Goal: Task Accomplishment & Management: Use online tool/utility

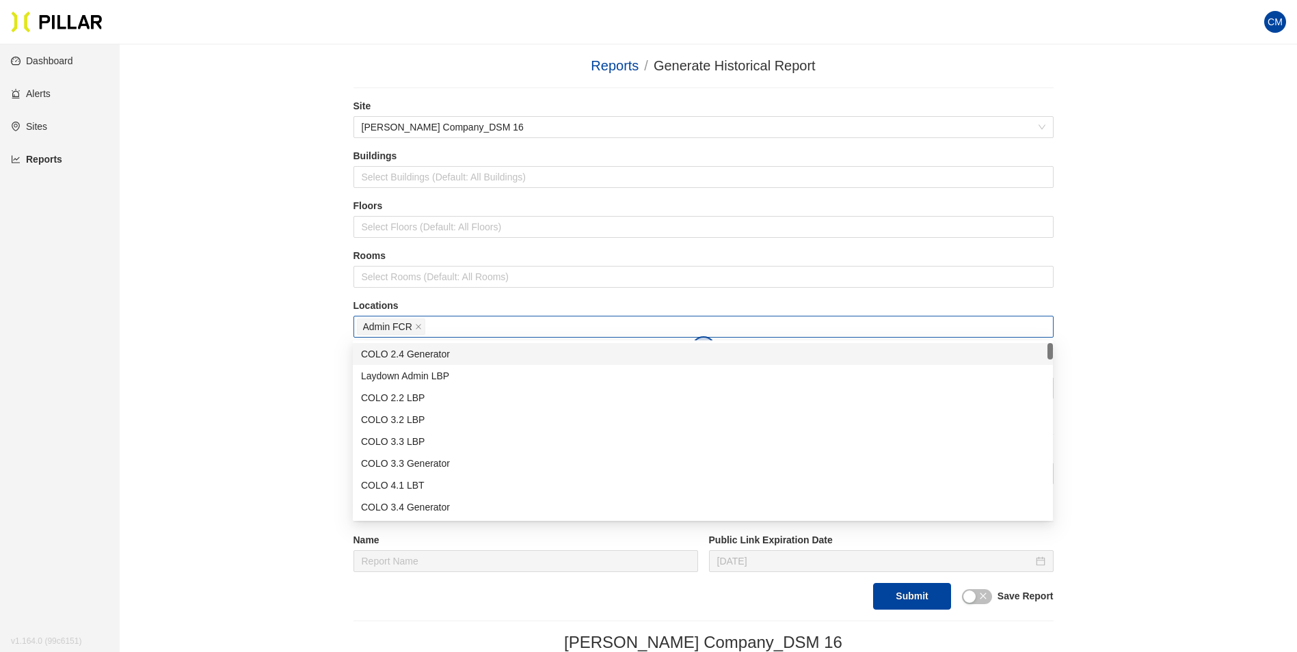
click at [481, 329] on div "Admin FCR" at bounding box center [703, 326] width 693 height 19
type input "er"
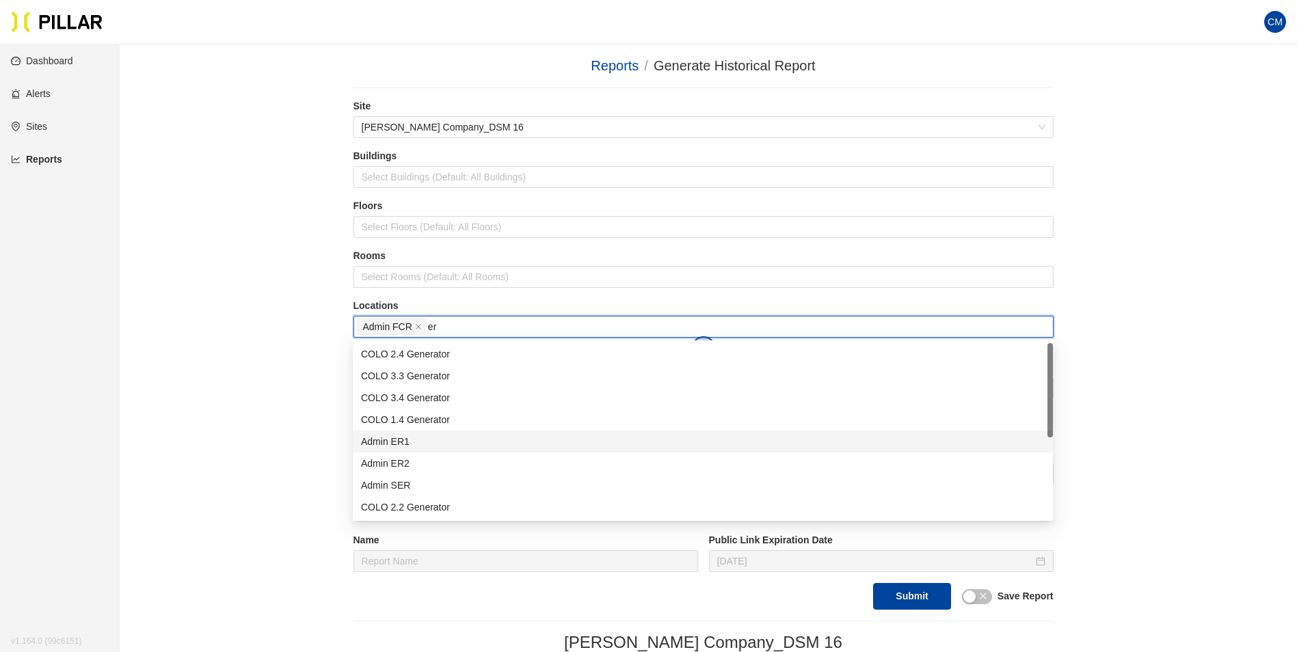
click at [449, 449] on div "Admin ER1" at bounding box center [703, 441] width 684 height 15
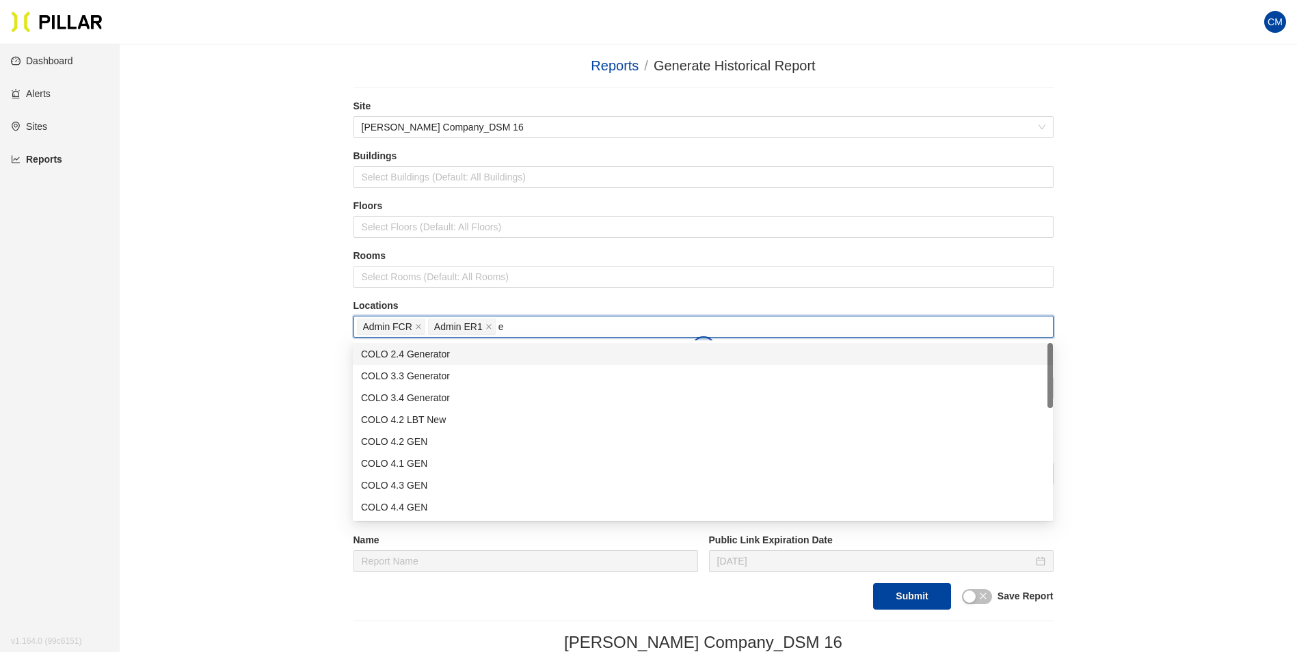
type input "er"
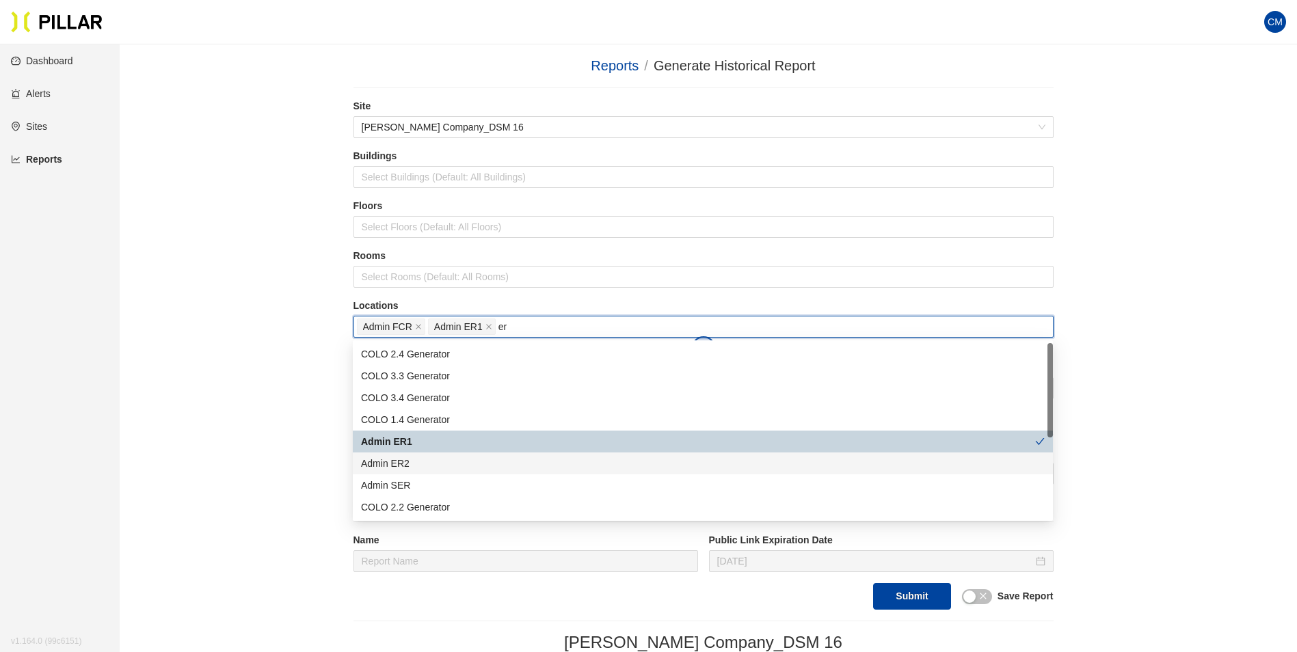
click at [443, 463] on div "Admin ER2" at bounding box center [703, 463] width 684 height 15
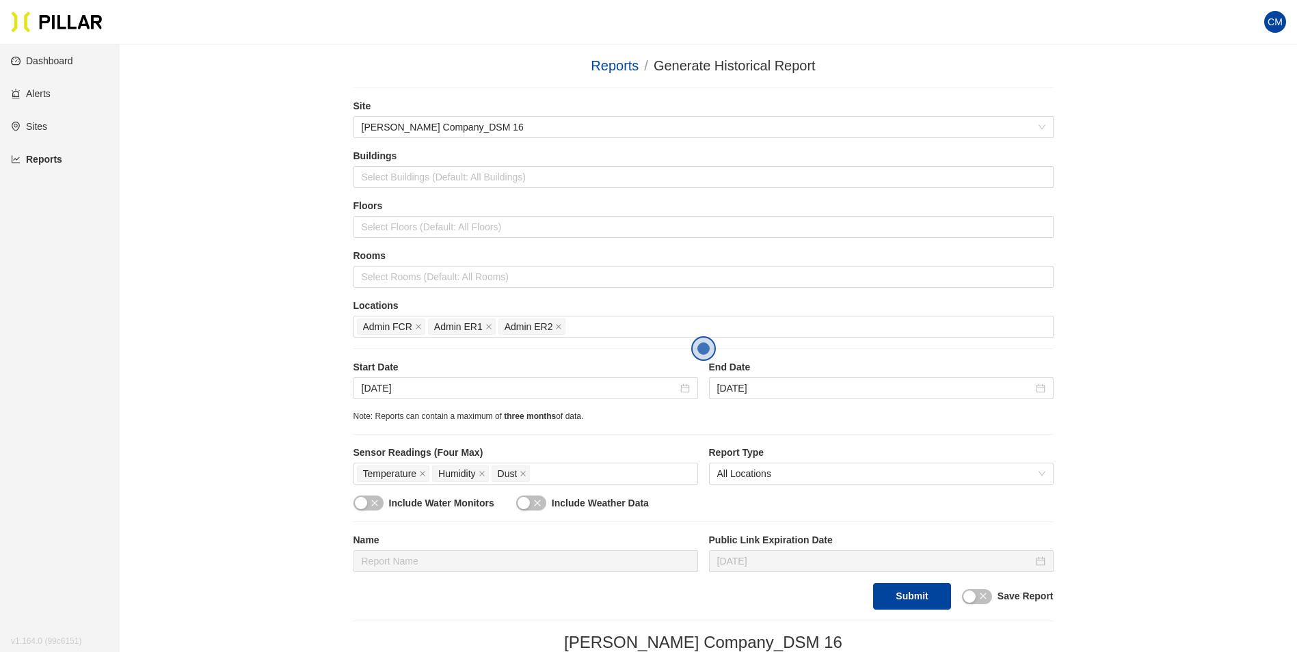
click at [960, 384] on input "[DATE]" at bounding box center [875, 388] width 316 height 15
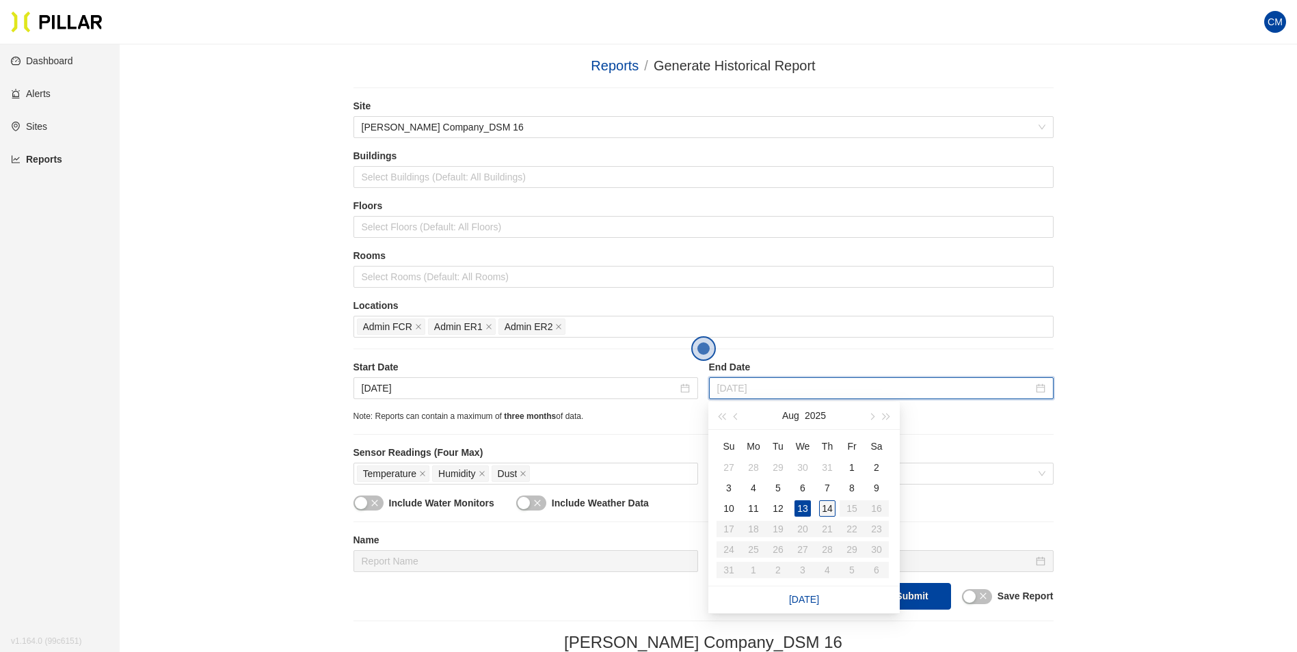
click at [825, 502] on div "14" at bounding box center [827, 509] width 16 height 16
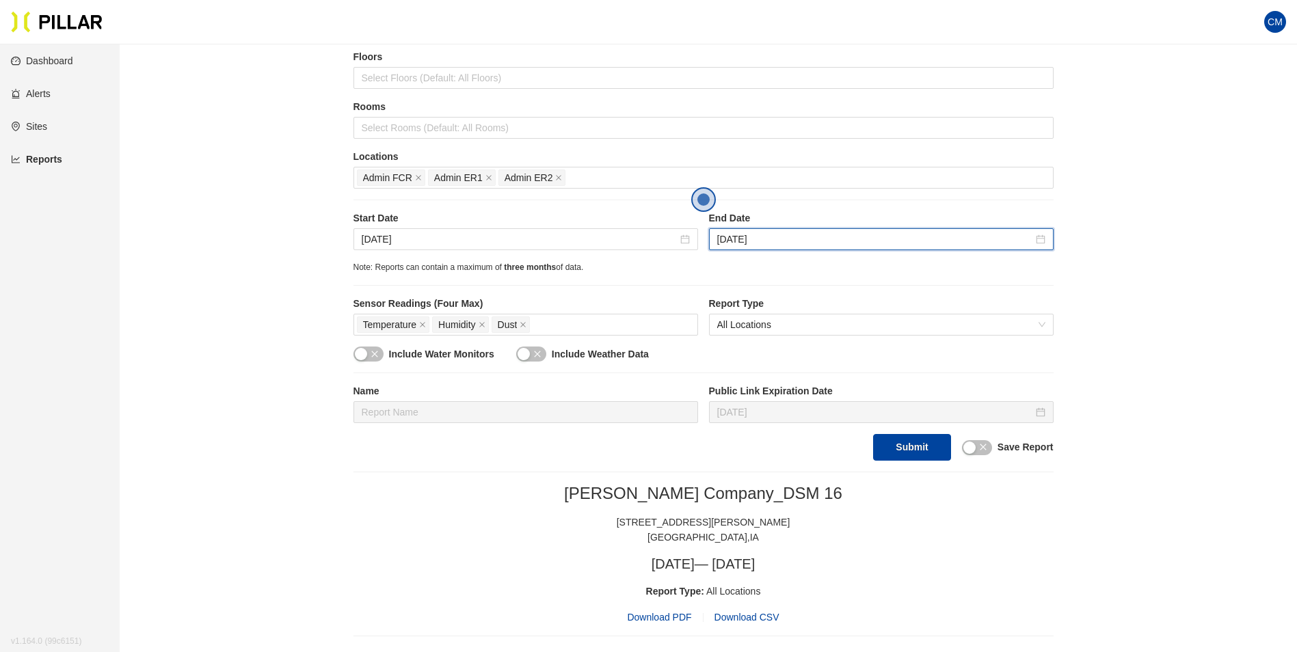
scroll to position [137, 0]
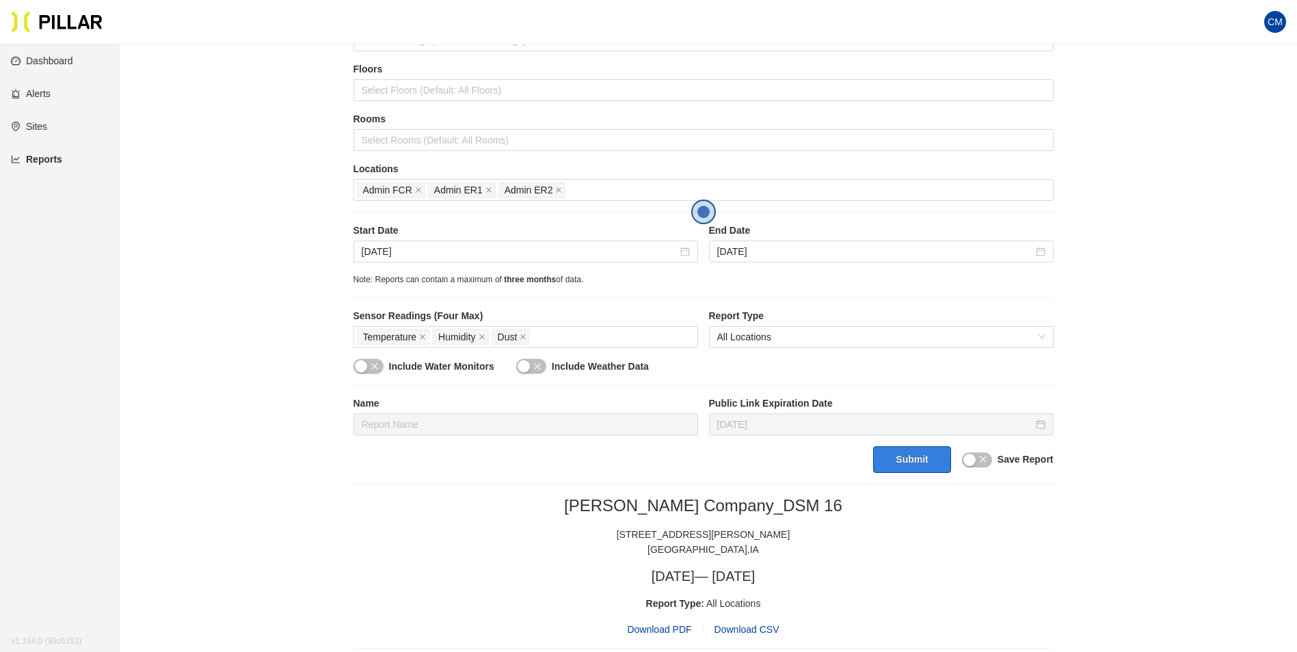
click at [931, 461] on button "Submit" at bounding box center [911, 460] width 77 height 27
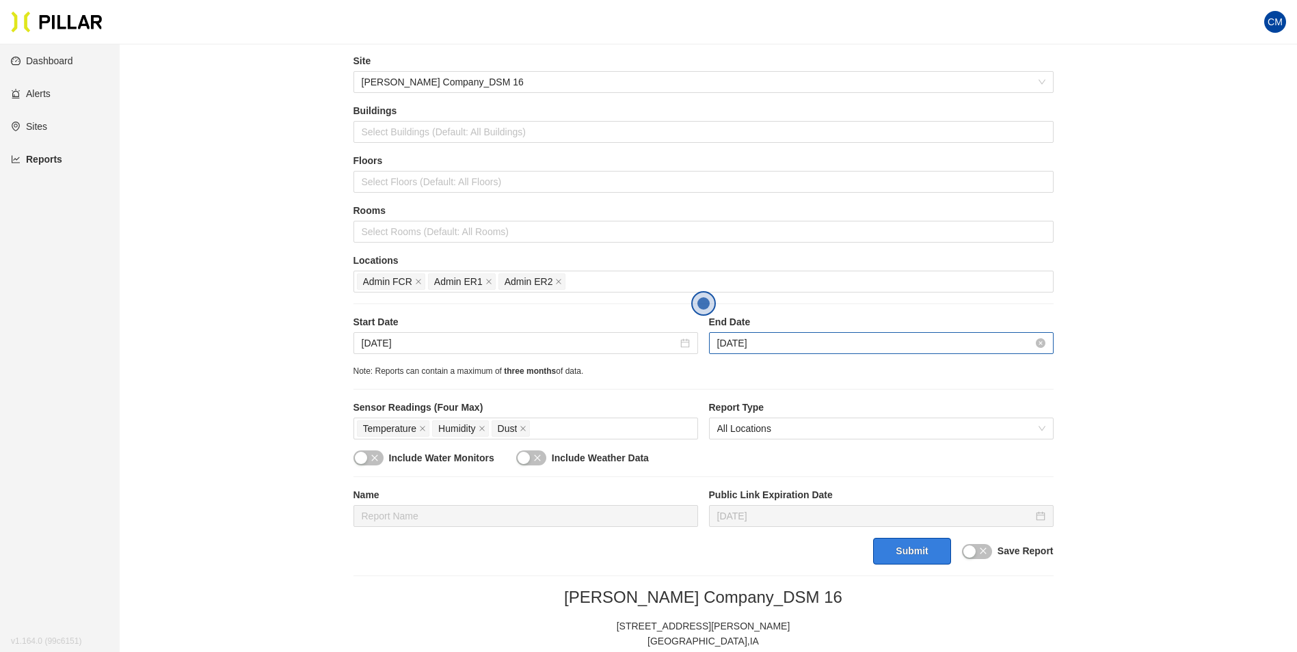
scroll to position [0, 0]
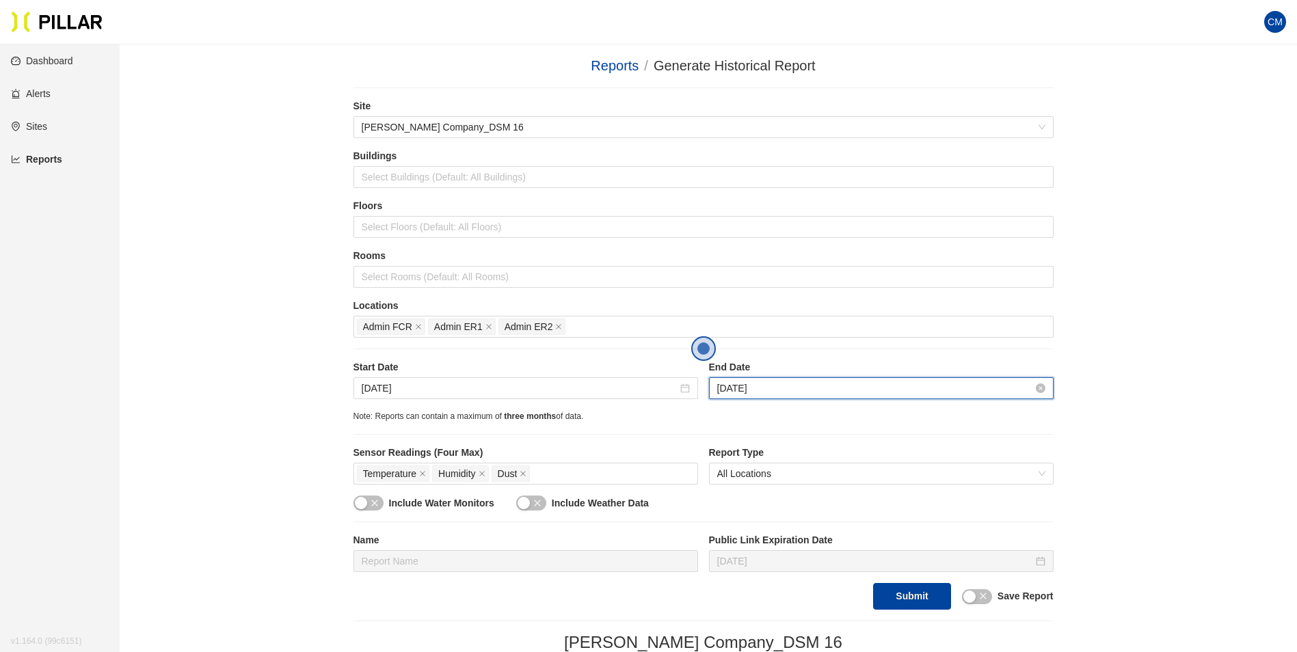
click at [768, 393] on input "[DATE]" at bounding box center [875, 388] width 316 height 15
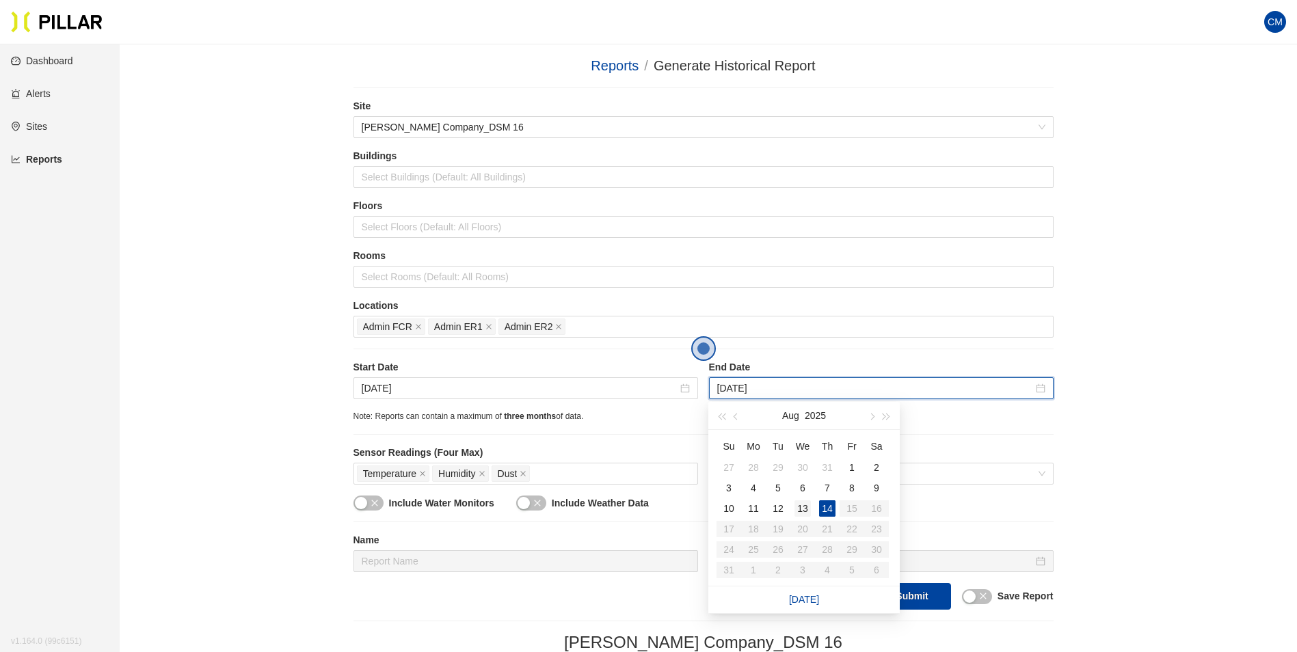
type input "[DATE]"
click at [807, 509] on div "13" at bounding box center [803, 509] width 16 height 16
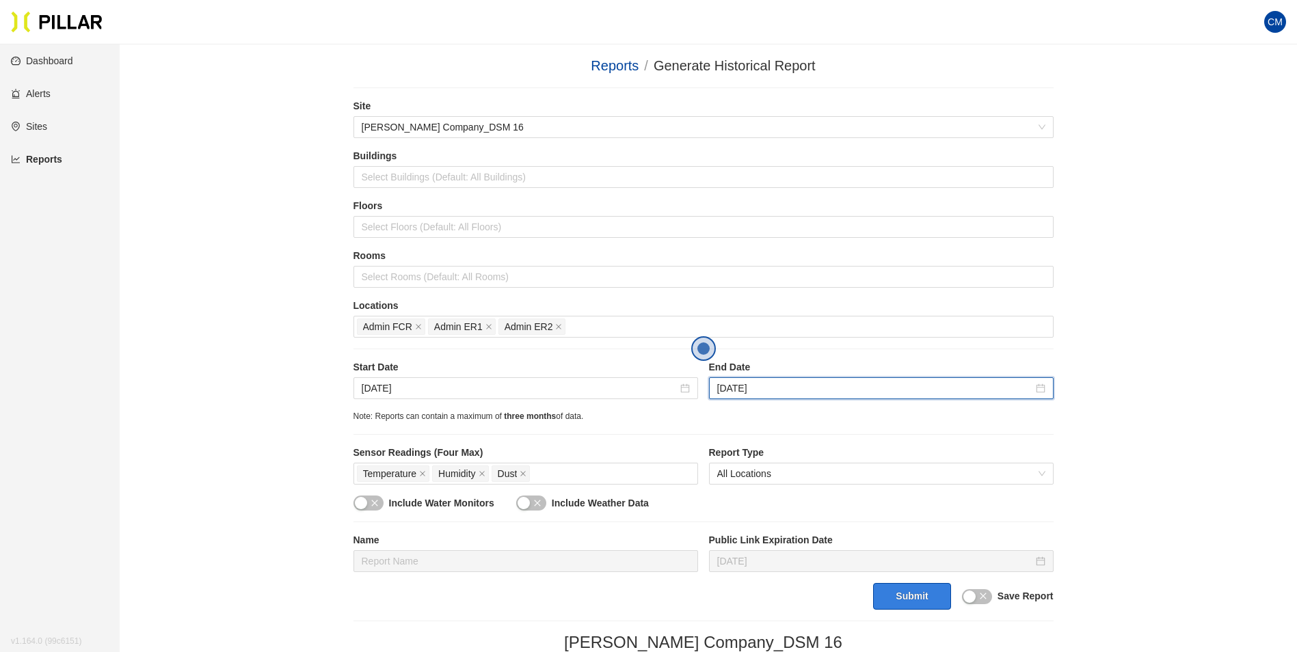
click at [908, 590] on button "Submit" at bounding box center [911, 596] width 77 height 27
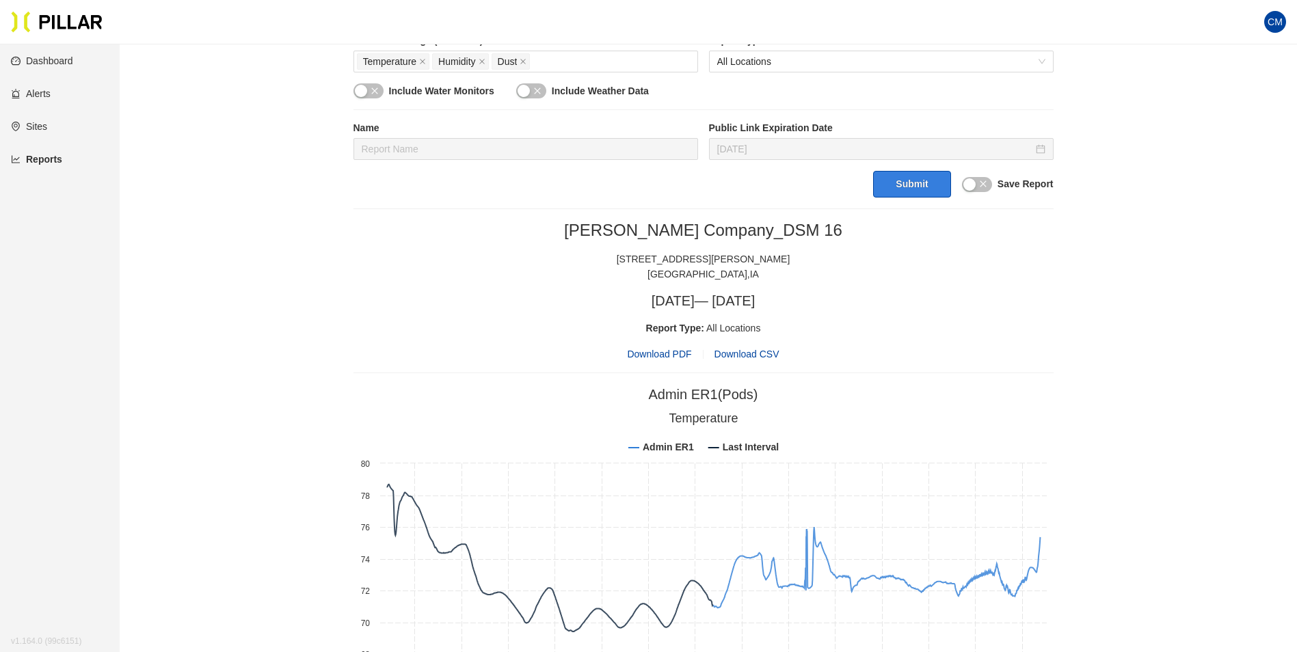
scroll to position [410, 0]
click at [678, 356] on span "Download PDF" at bounding box center [659, 356] width 64 height 15
